Goal: Transaction & Acquisition: Purchase product/service

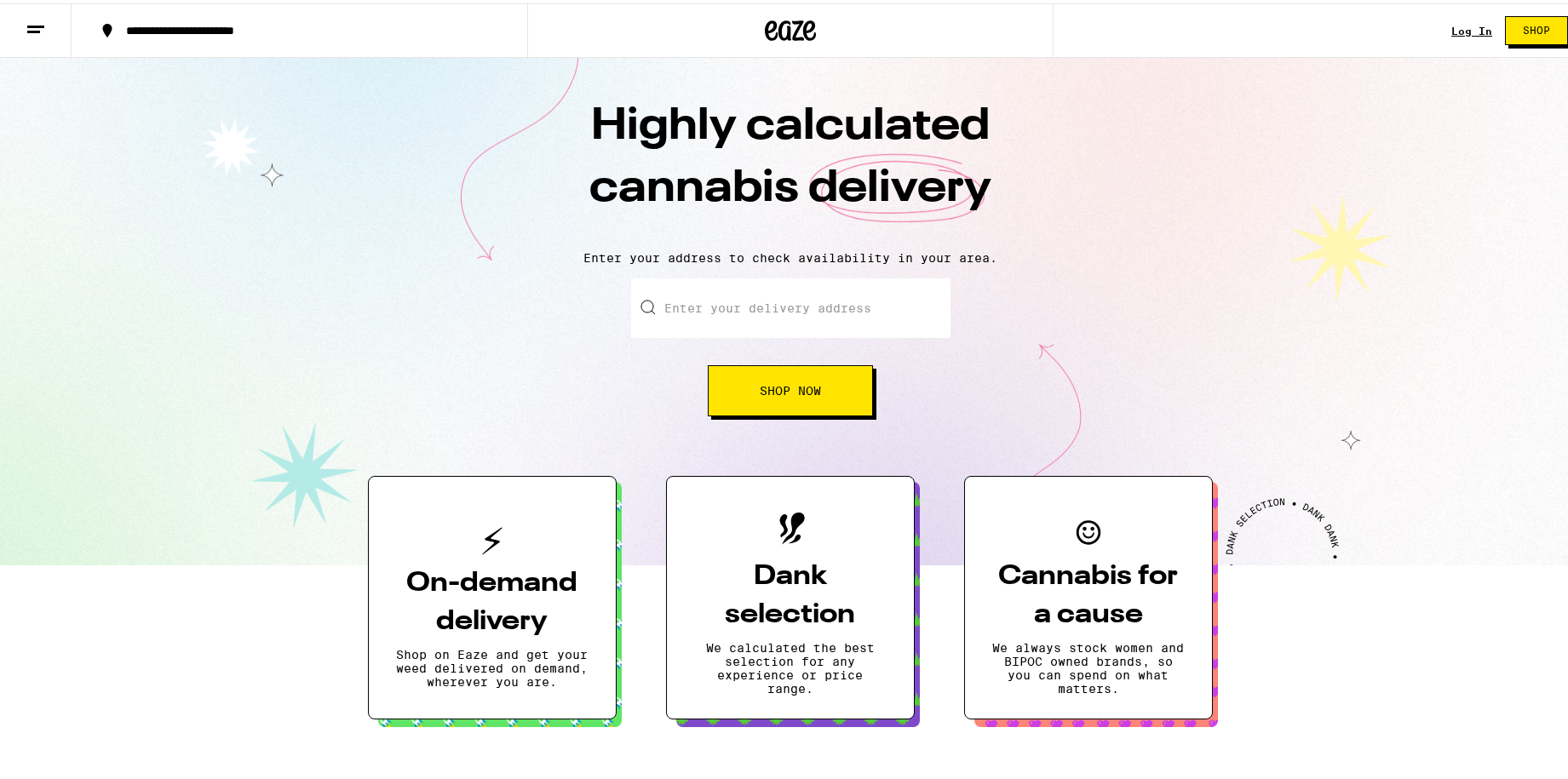
click at [772, 308] on input "Enter your delivery address" at bounding box center [790, 305] width 319 height 60
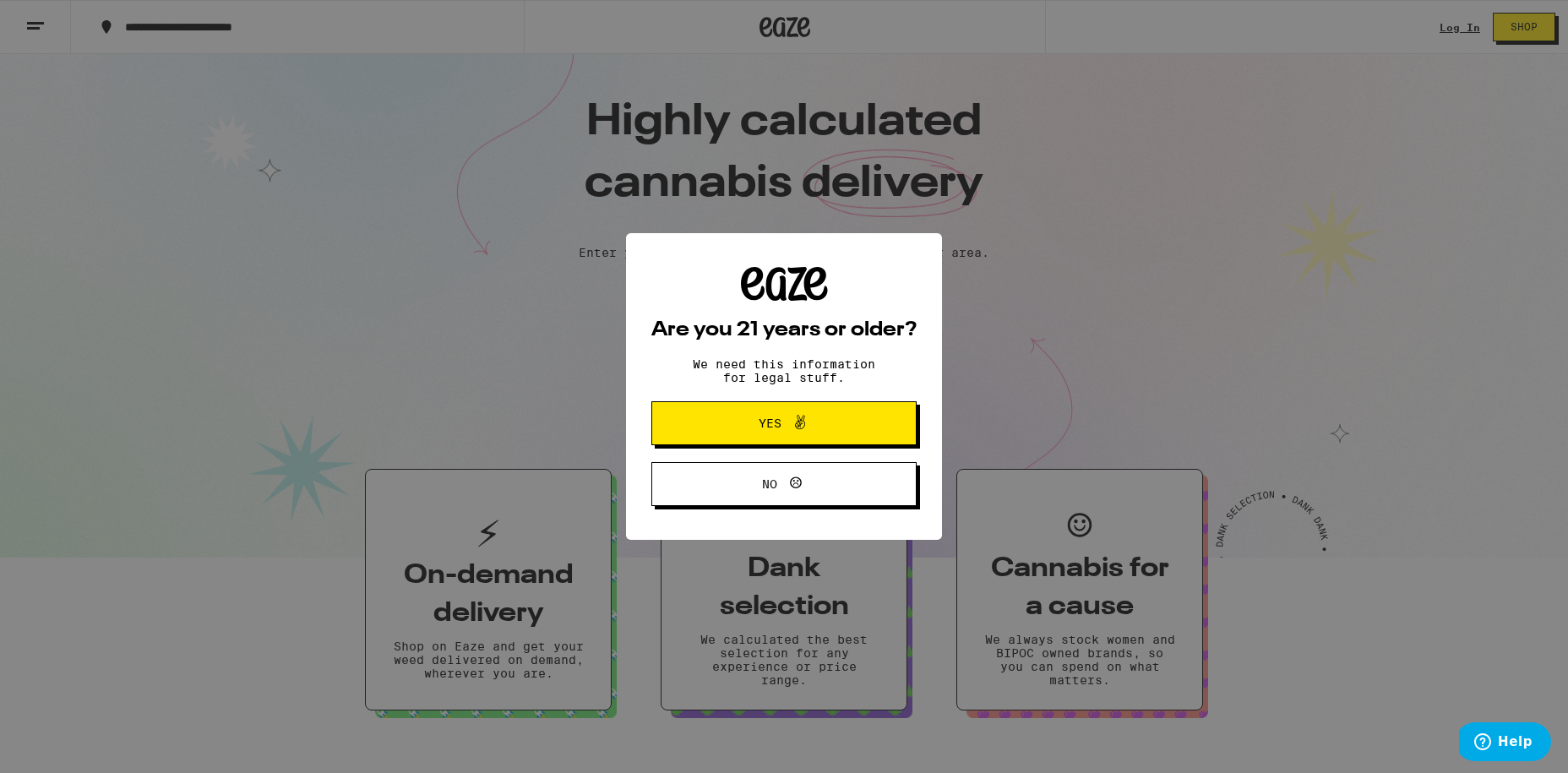
click at [845, 440] on button "Yes" at bounding box center [784, 423] width 265 height 44
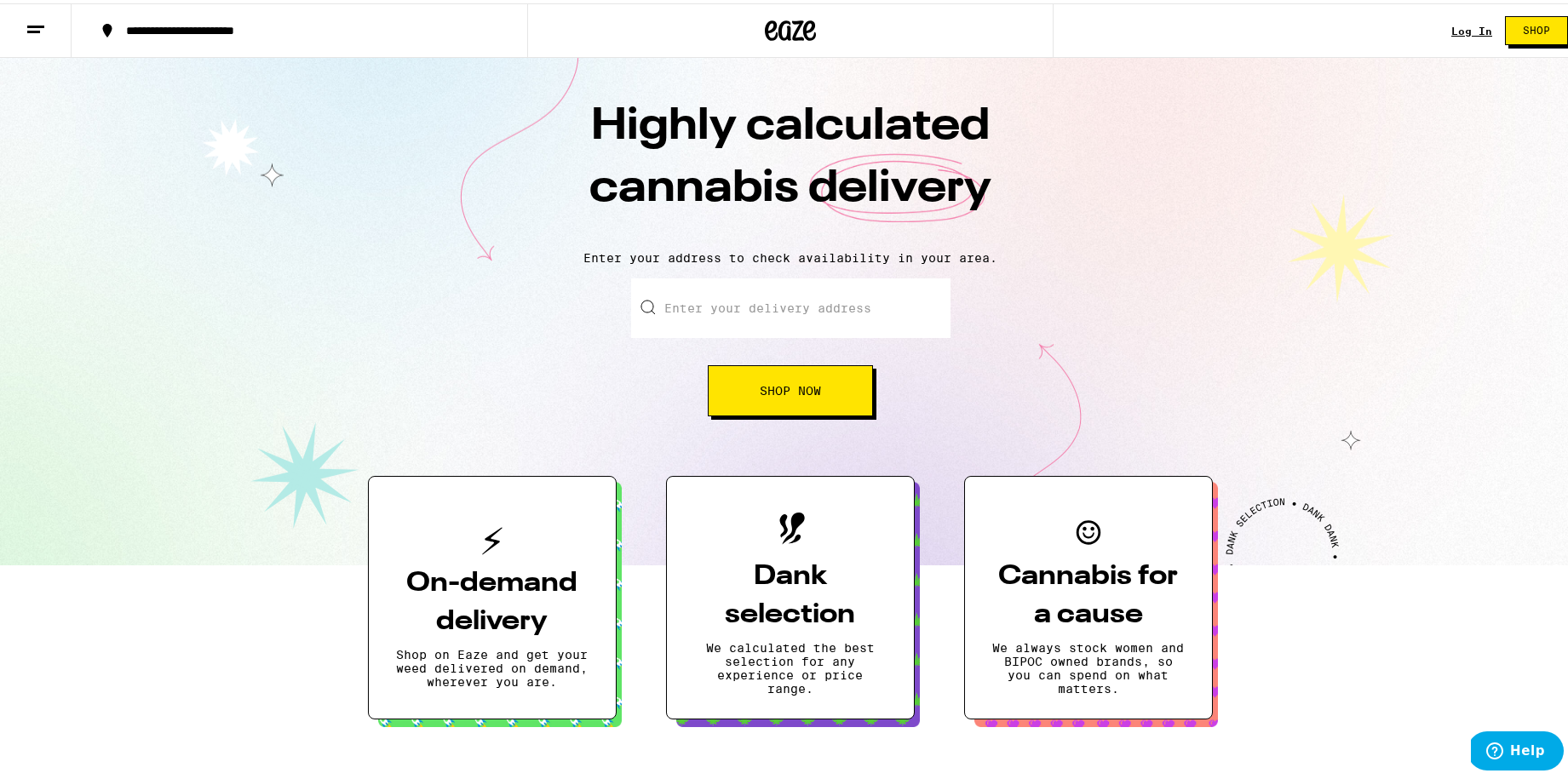
click at [809, 328] on input "Enter your delivery address" at bounding box center [790, 305] width 319 height 60
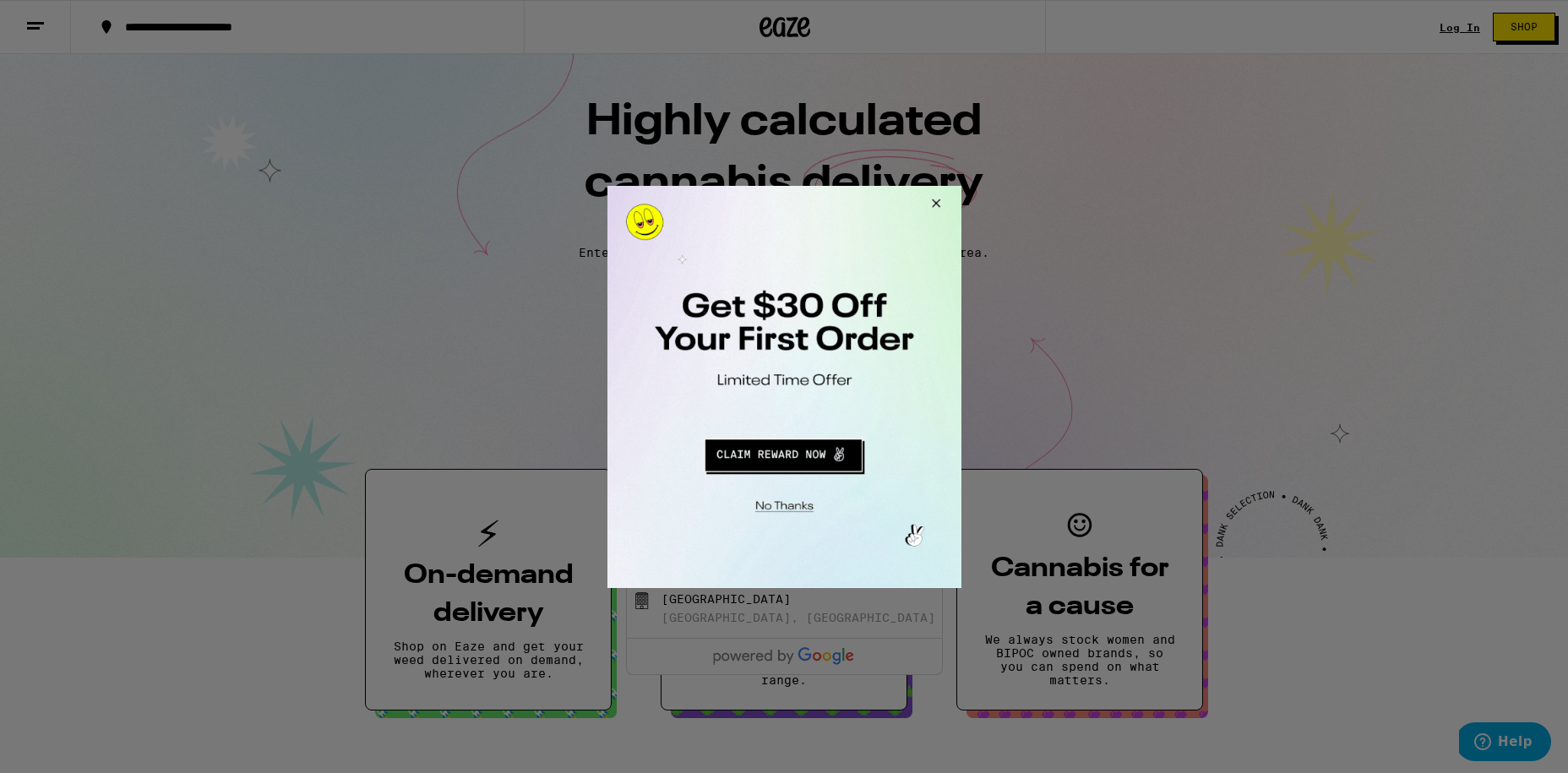
click at [1067, 267] on div at bounding box center [784, 386] width 1568 height 773
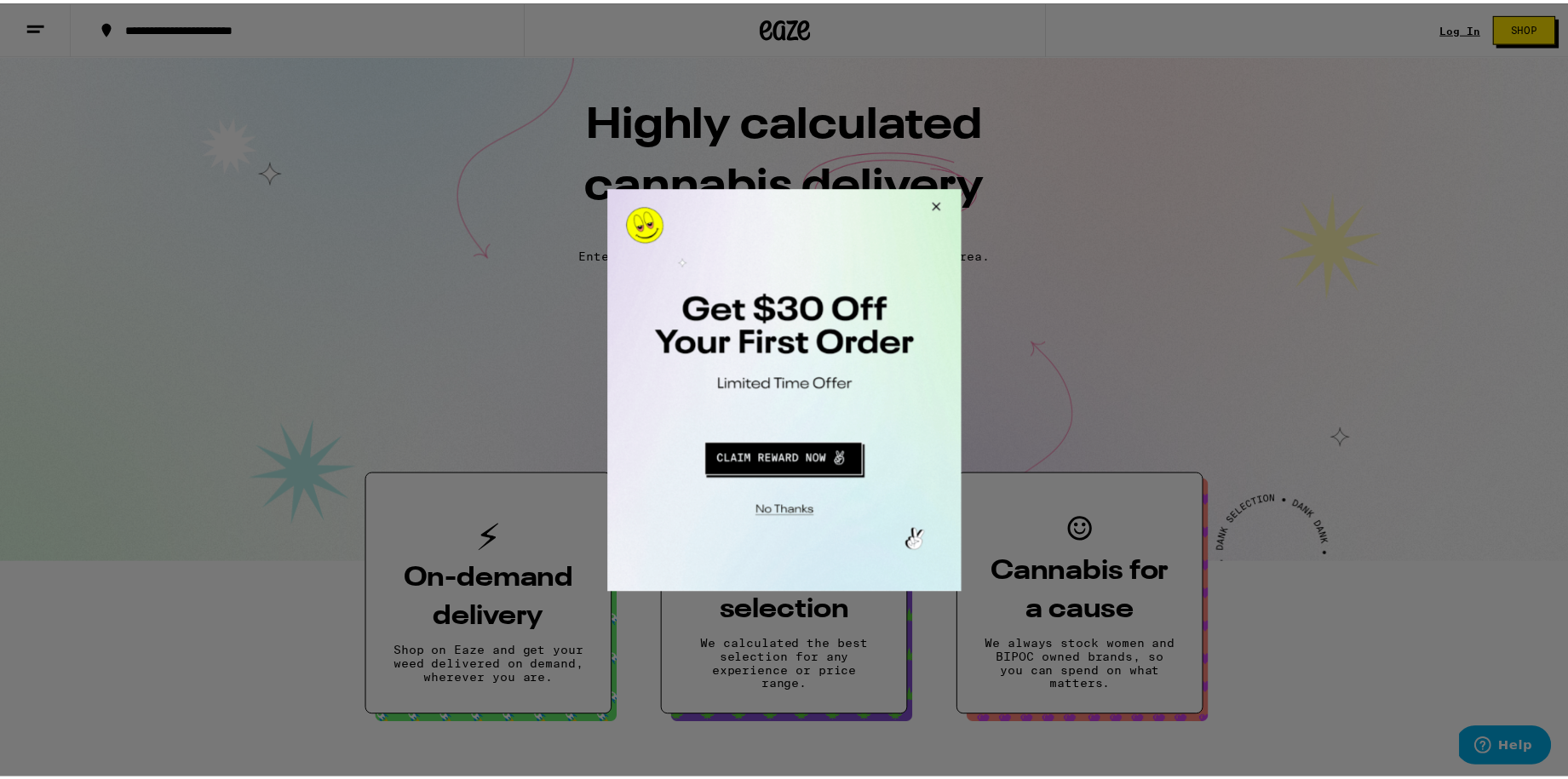
click at [940, 207] on button "Close Modal" at bounding box center [935, 208] width 46 height 41
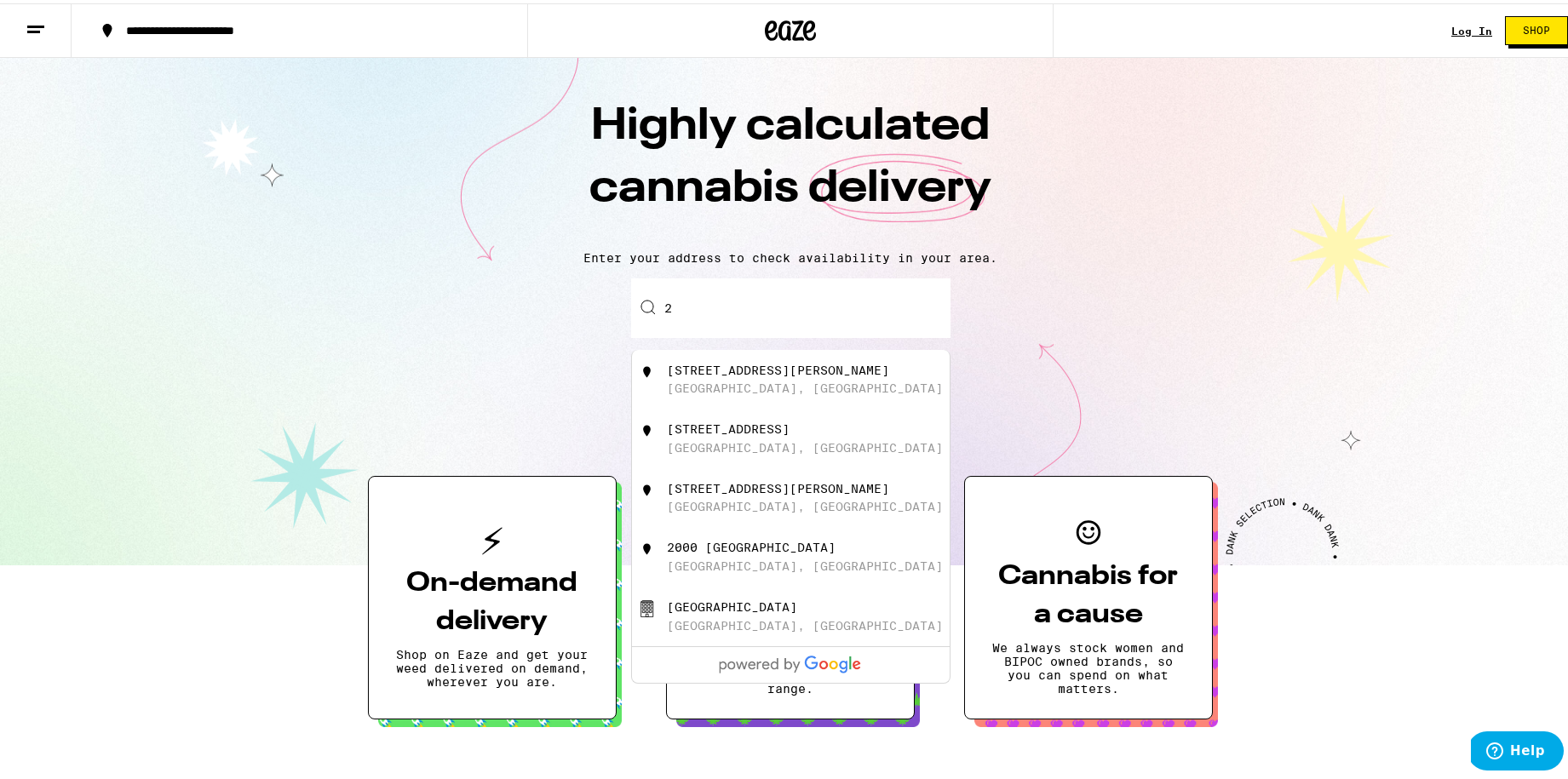
click at [769, 315] on input "2" at bounding box center [790, 305] width 319 height 60
click at [757, 374] on div "[STREET_ADDRESS][PERSON_NAME]" at bounding box center [778, 366] width 222 height 14
type input "[STREET_ADDRESS][PERSON_NAME]"
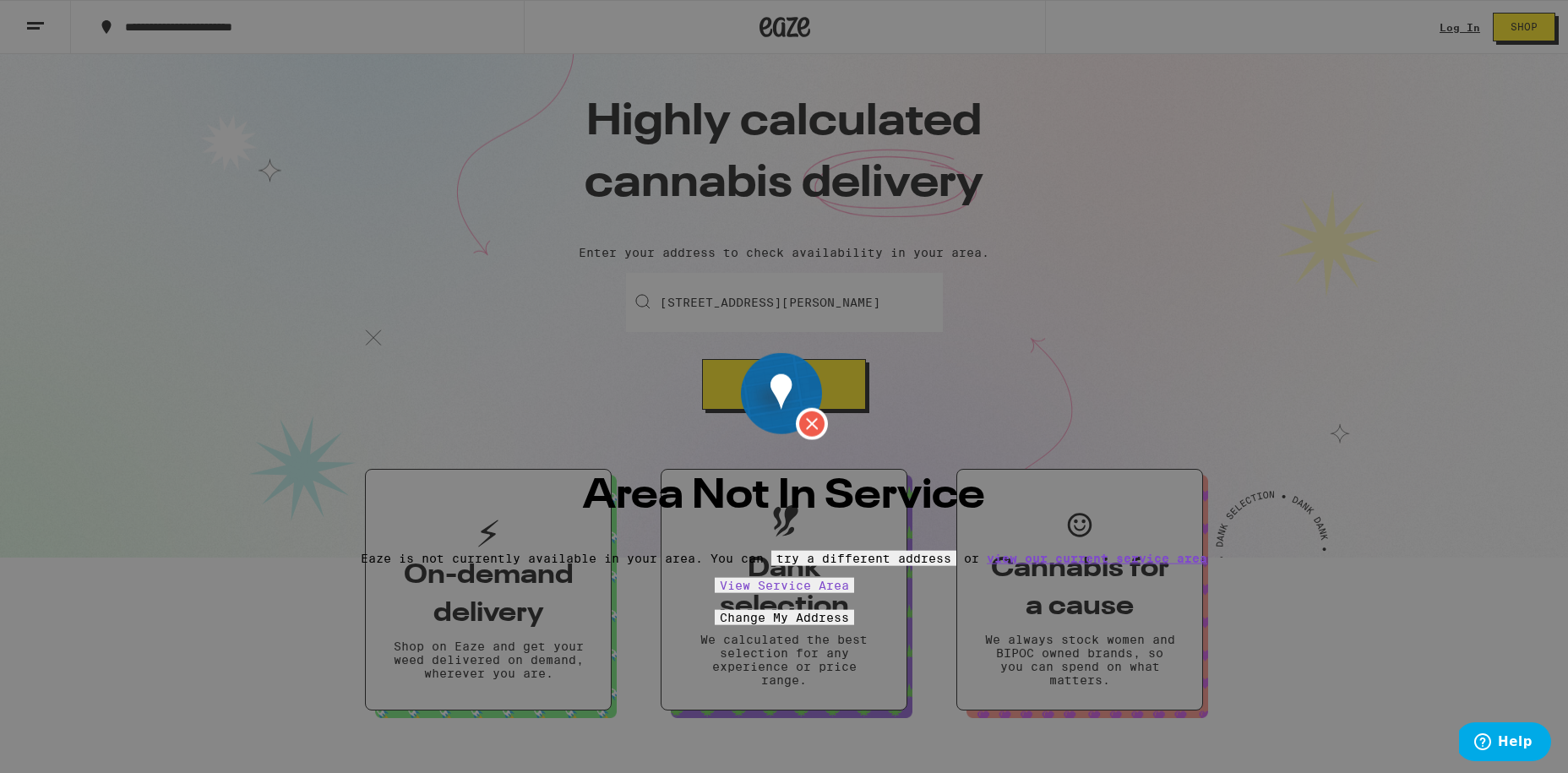
click at [386, 236] on img at bounding box center [373, 249] width 25 height 25
